Goal: Information Seeking & Learning: Learn about a topic

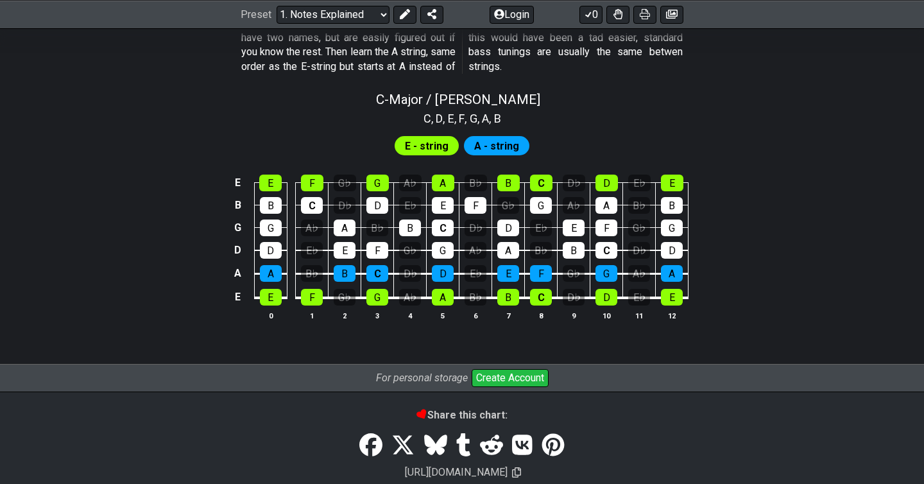
scroll to position [1212, 0]
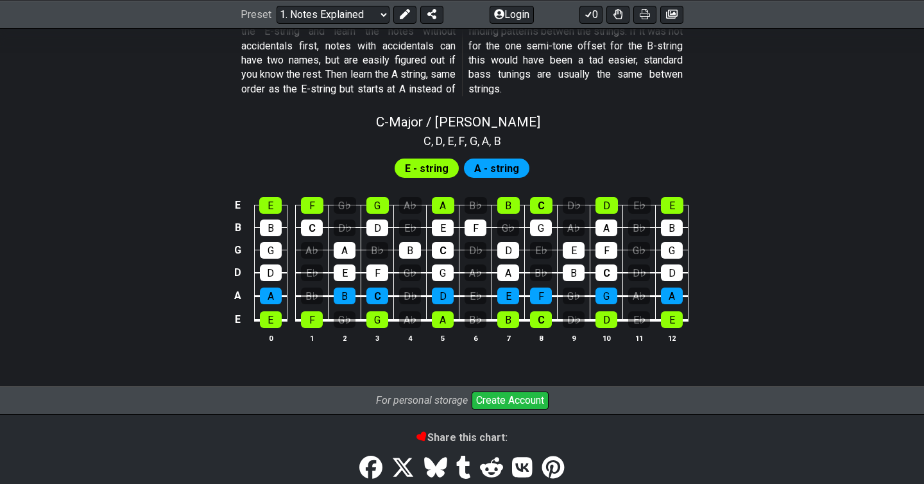
click at [502, 167] on span "A - string" at bounding box center [496, 168] width 45 height 19
click at [443, 160] on span "E - string" at bounding box center [427, 168] width 44 height 19
click at [449, 205] on div "A" at bounding box center [443, 205] width 22 height 17
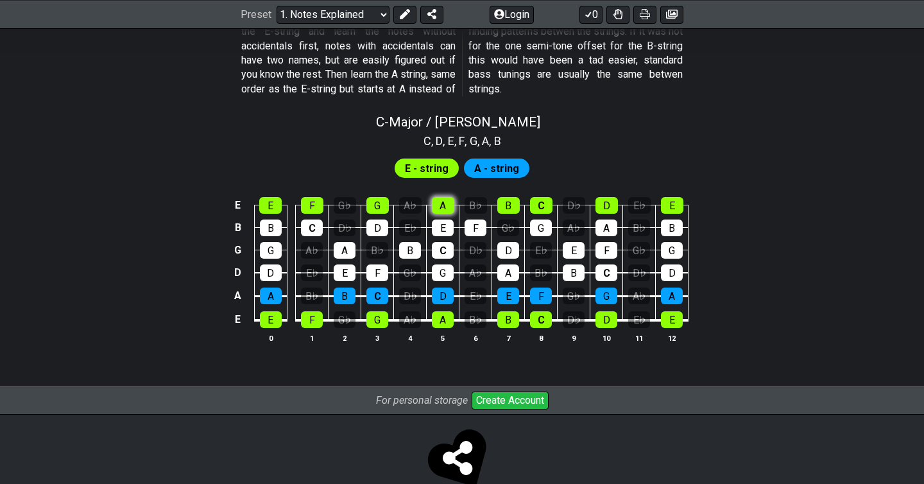
click at [449, 205] on div "A" at bounding box center [443, 205] width 22 height 17
click at [438, 123] on span "C - Major / Ionian" at bounding box center [458, 121] width 164 height 15
select select "C"
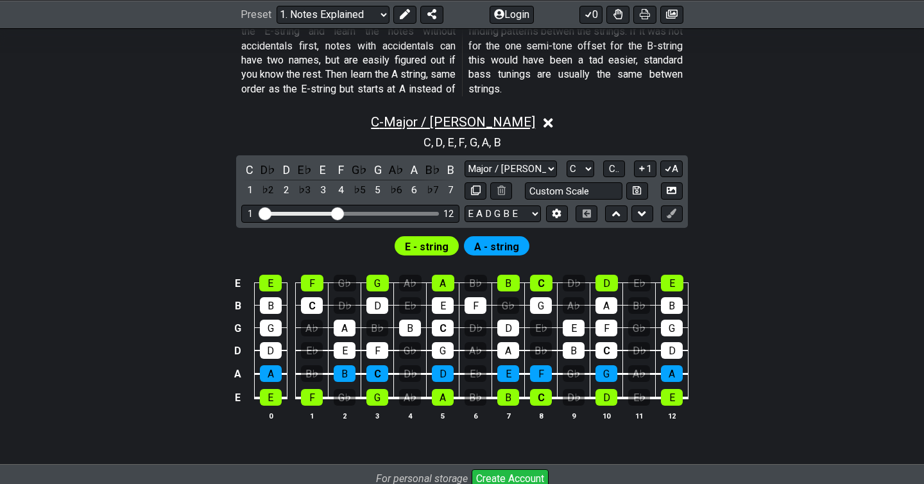
click at [438, 123] on span "C - Major / Ionian" at bounding box center [453, 121] width 164 height 15
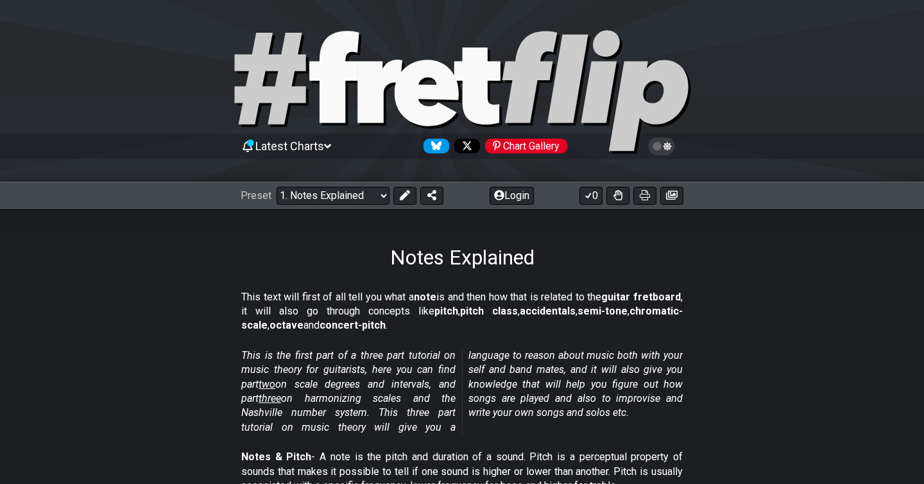
drag, startPoint x: 466, startPoint y: 300, endPoint x: 466, endPoint y: 318, distance: 18.0
click at [466, 318] on p "This text will first of all tell you what a note is and then how that is relate…" at bounding box center [461, 311] width 441 height 43
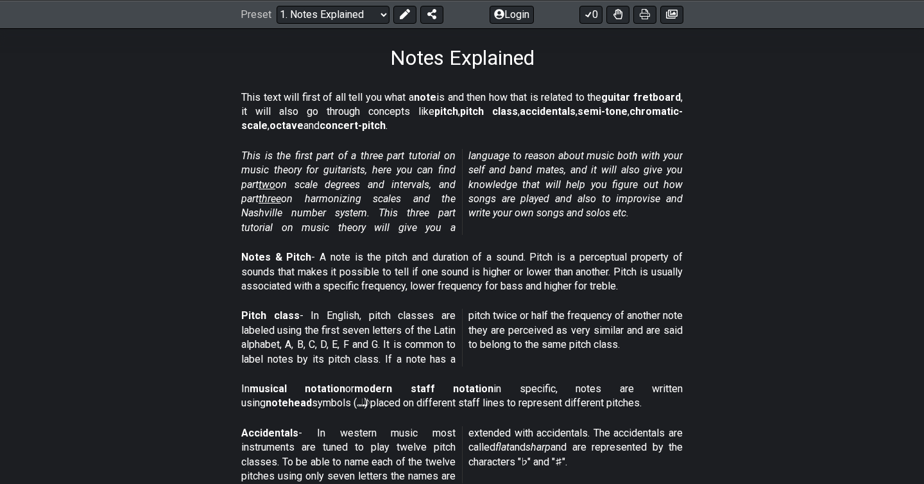
scroll to position [407, 0]
